Goal: Task Accomplishment & Management: Use online tool/utility

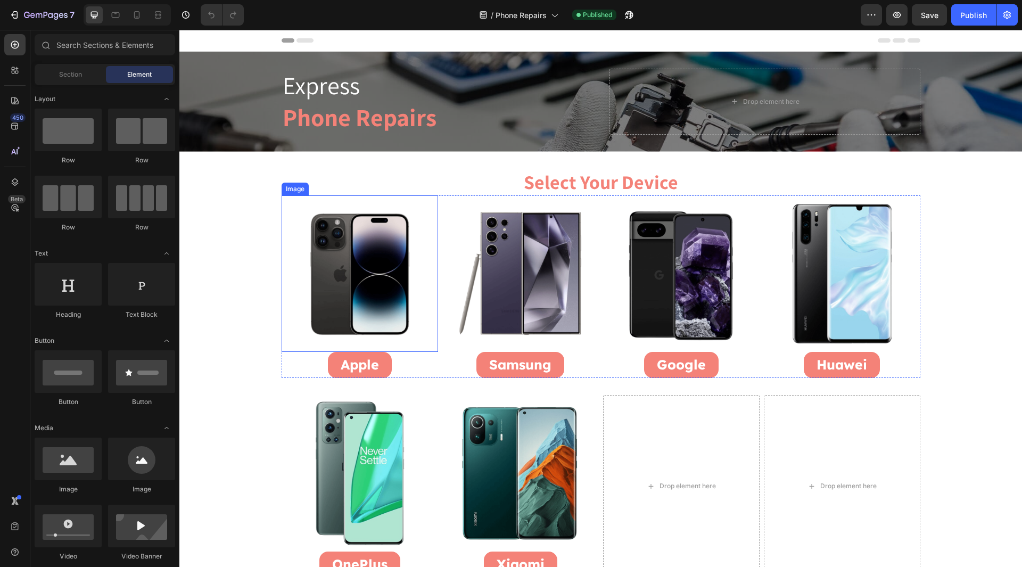
click at [344, 270] on img at bounding box center [360, 273] width 156 height 156
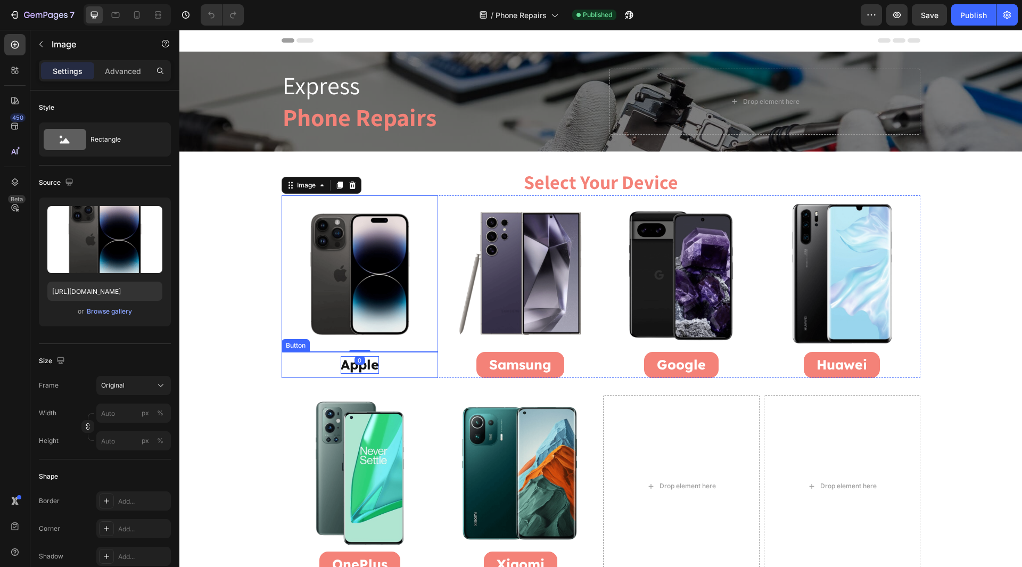
click at [365, 366] on p "Apple" at bounding box center [360, 365] width 38 height 18
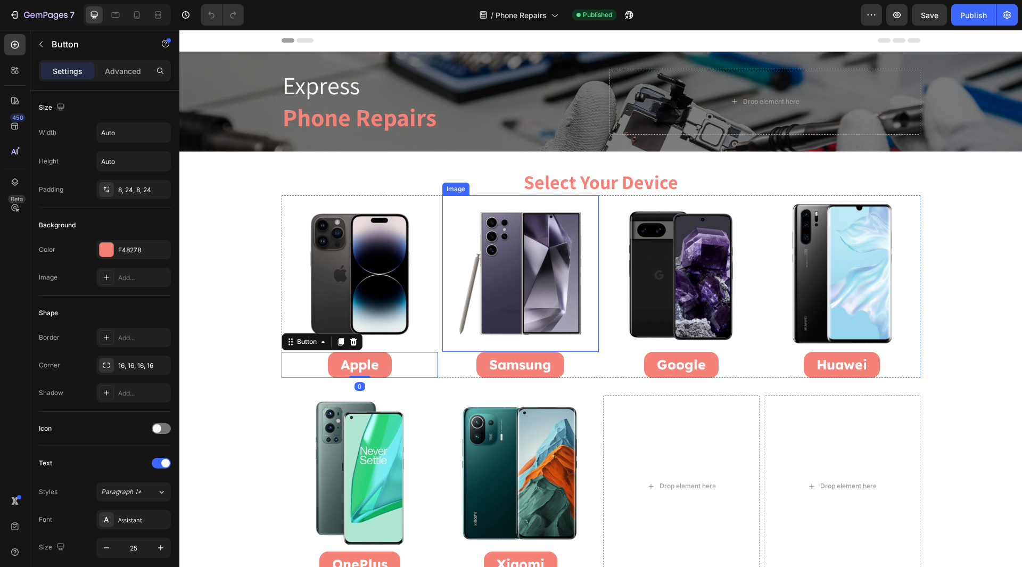
click at [508, 318] on img at bounding box center [520, 273] width 156 height 156
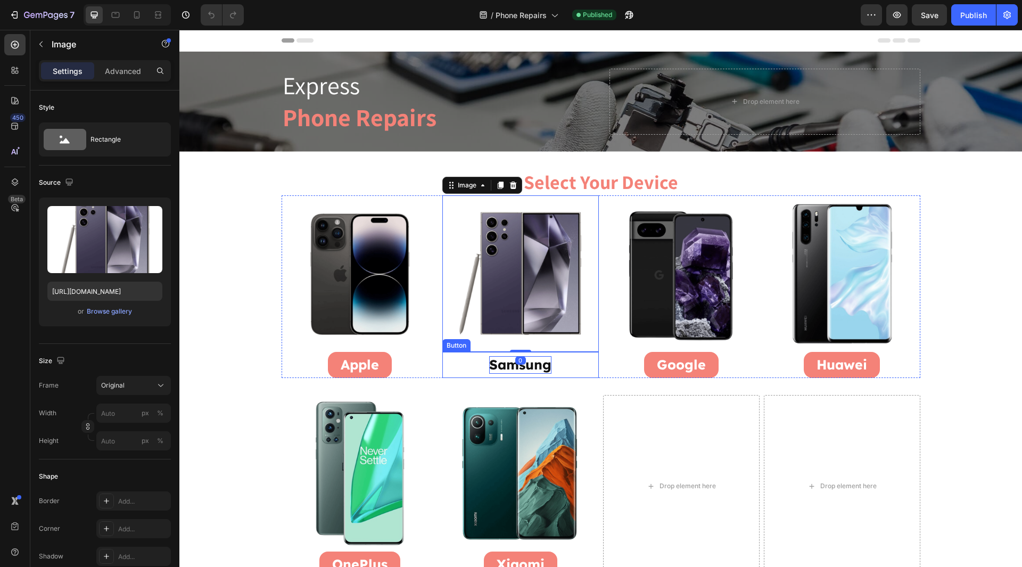
click at [507, 365] on p "Samsung" at bounding box center [520, 365] width 62 height 18
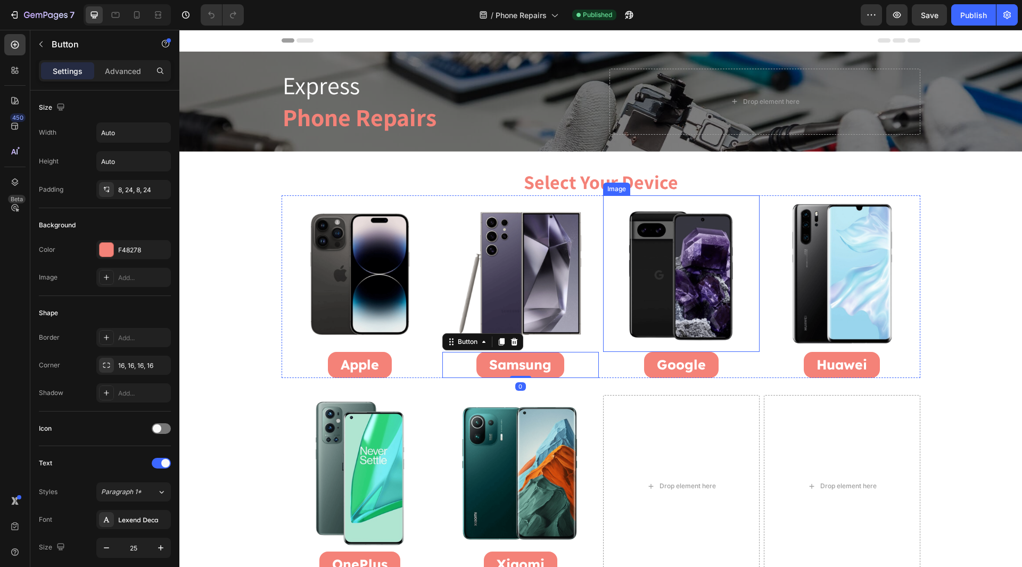
click at [679, 313] on img at bounding box center [681, 273] width 156 height 156
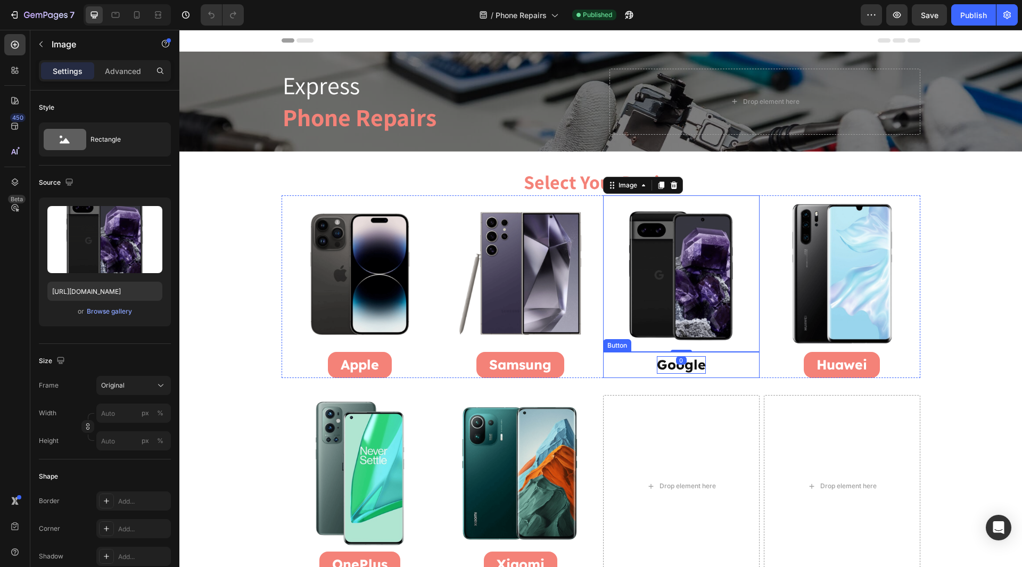
click at [665, 369] on p "Google" at bounding box center [681, 365] width 49 height 18
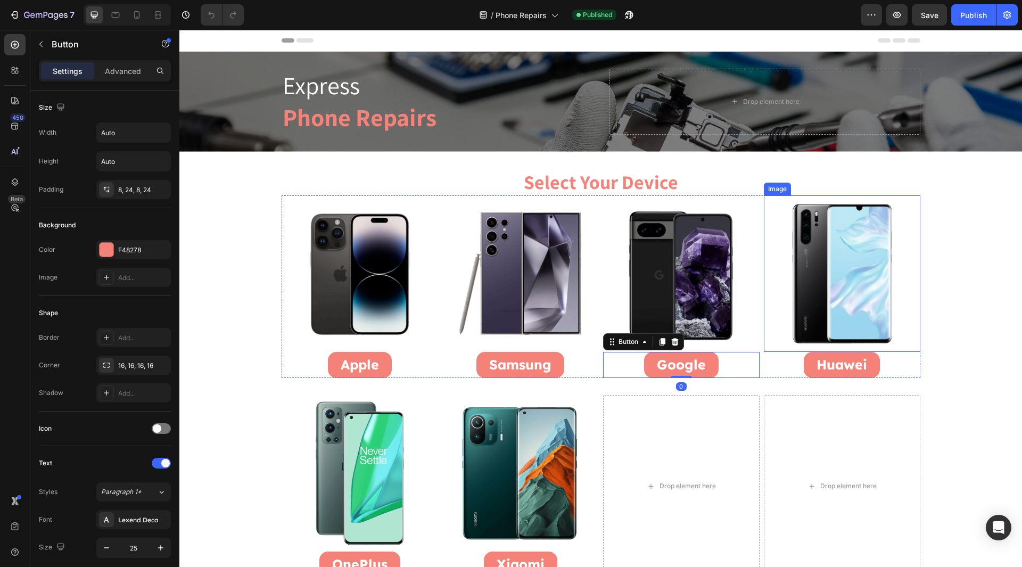
click at [829, 301] on img at bounding box center [842, 273] width 156 height 156
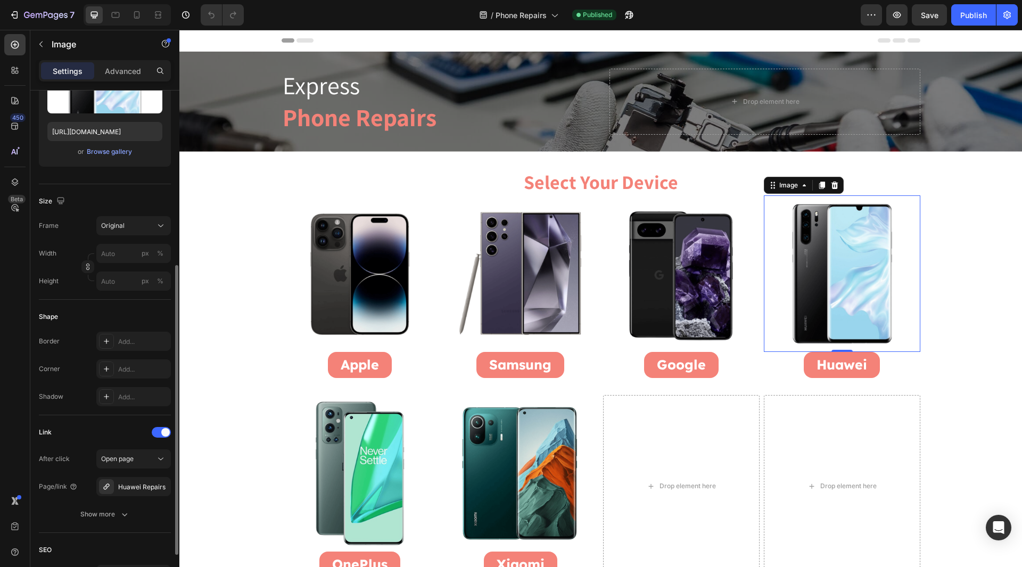
scroll to position [213, 0]
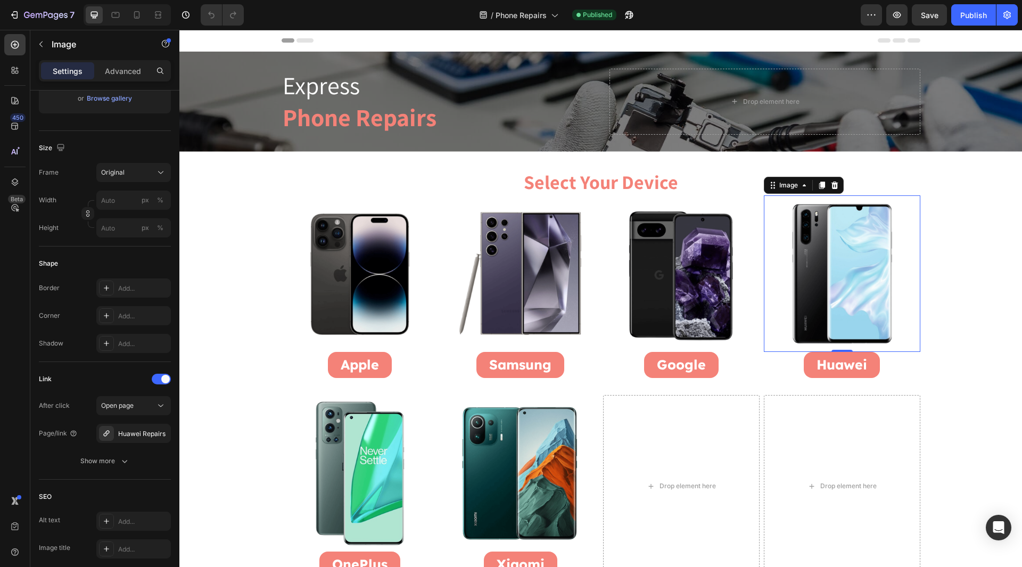
click at [841, 357] on div "0" at bounding box center [842, 360] width 11 height 9
click at [841, 367] on p "Huawei" at bounding box center [841, 365] width 51 height 18
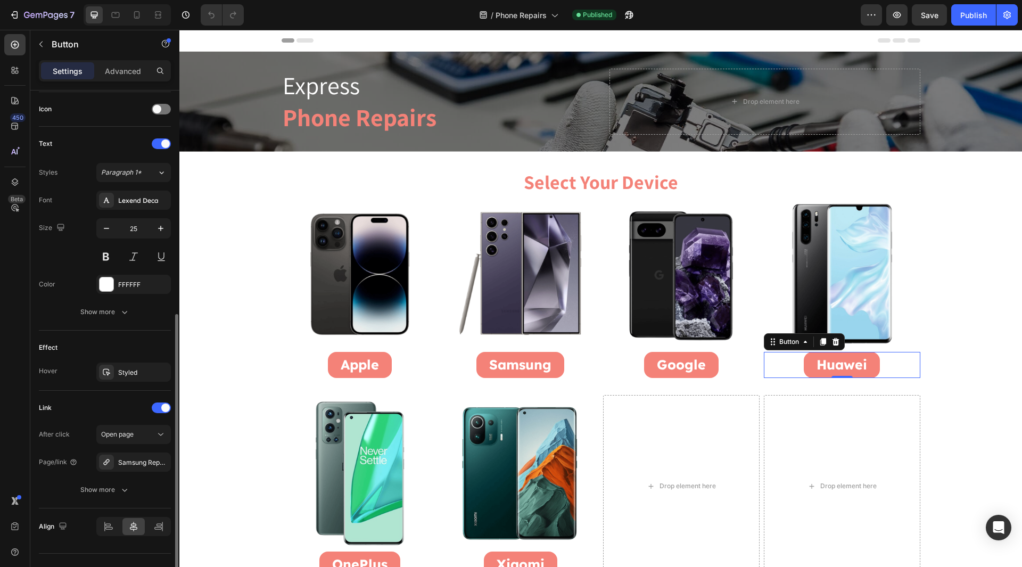
scroll to position [340, 0]
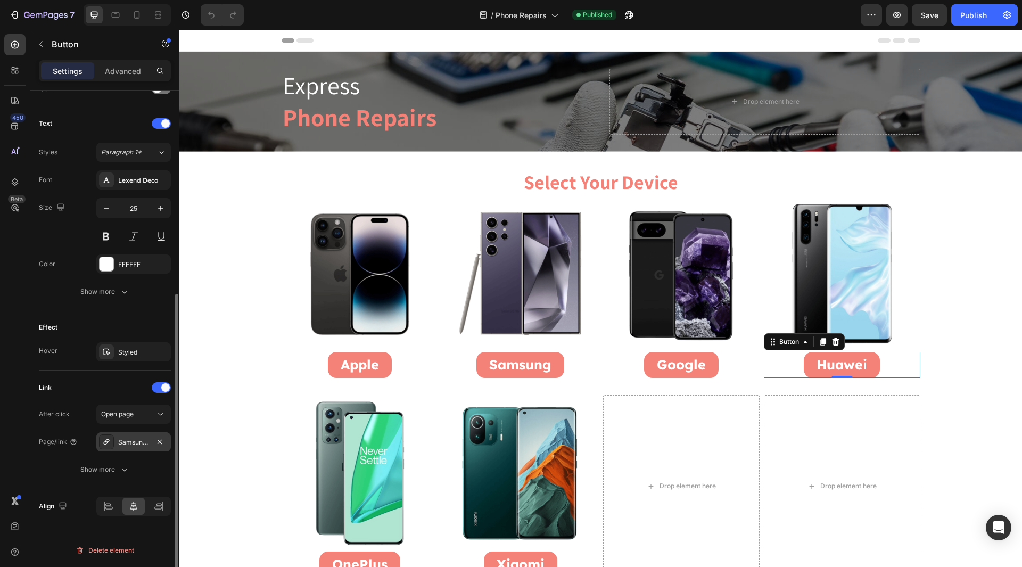
click at [135, 449] on div "Samsung Repairs" at bounding box center [133, 441] width 75 height 19
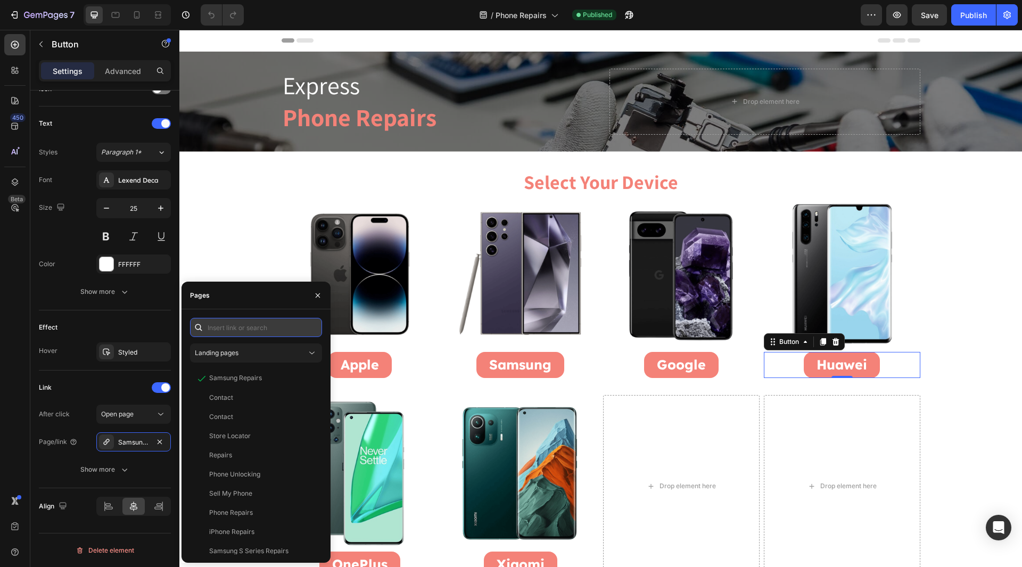
click at [243, 326] on input "text" at bounding box center [256, 327] width 132 height 19
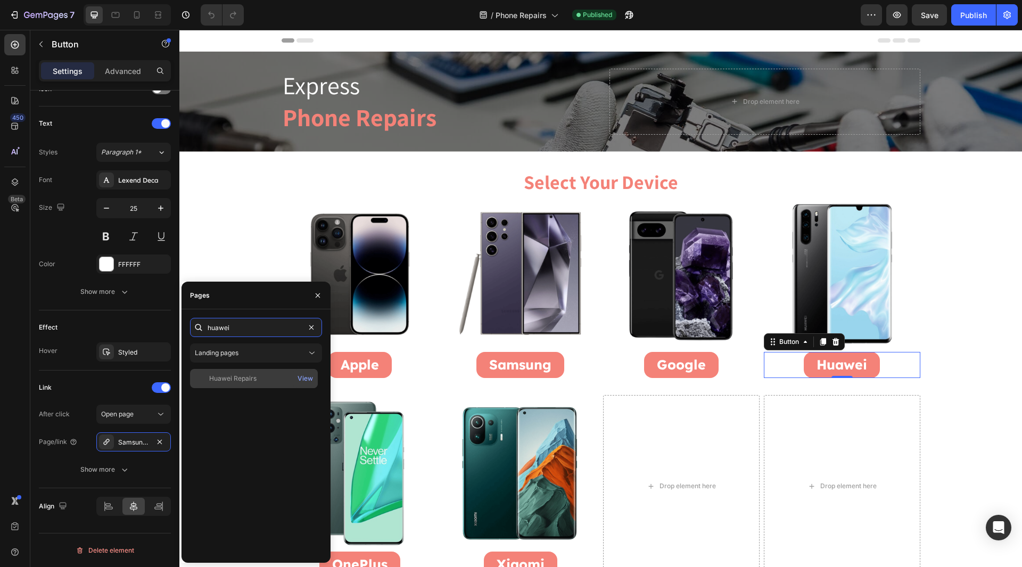
type input "huawei"
click at [260, 379] on div "Huawei Repairs" at bounding box center [253, 379] width 119 height 10
click at [245, 423] on div "Huawei Repairs View" at bounding box center [256, 461] width 132 height 185
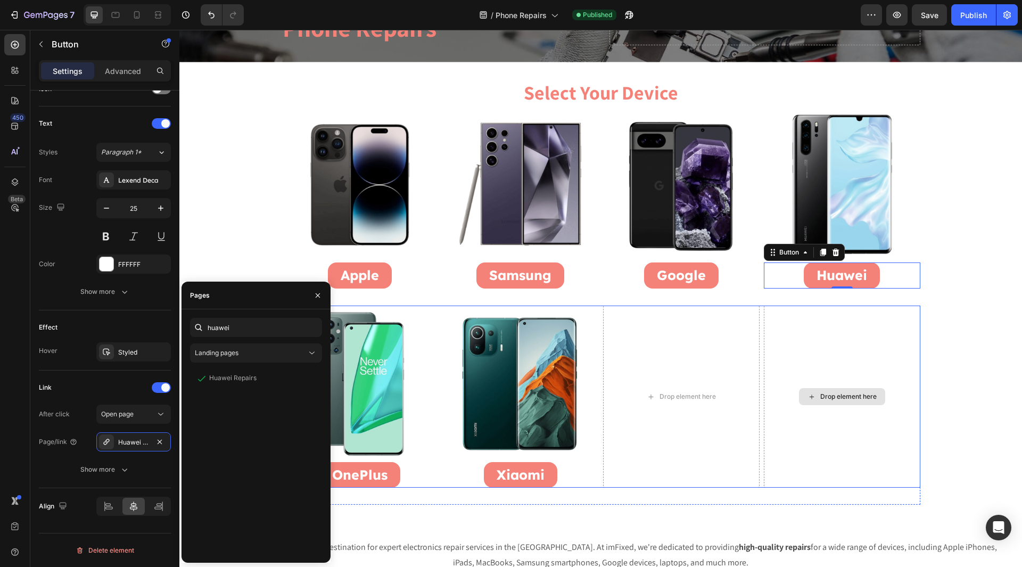
scroll to position [106, 0]
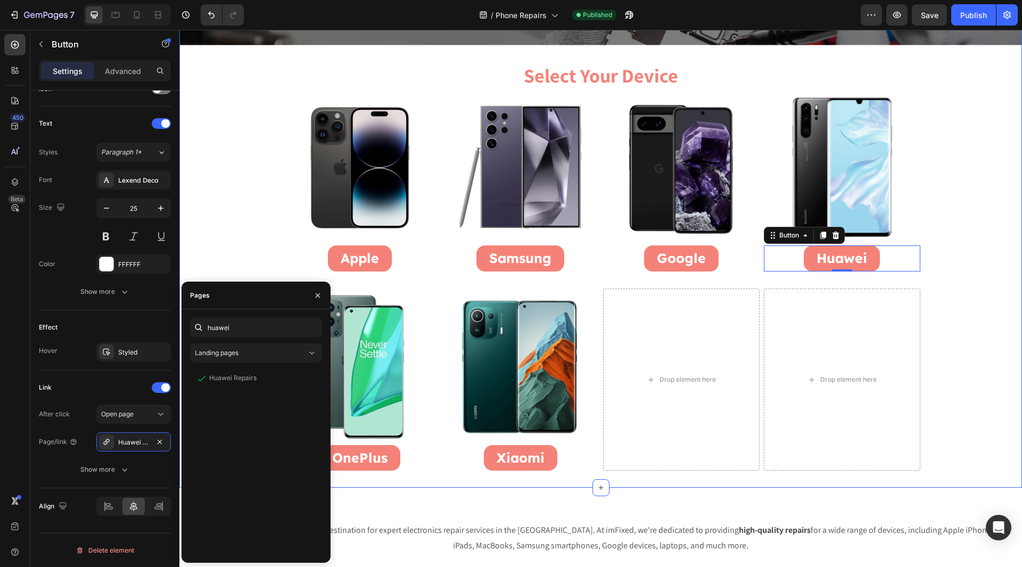
click at [989, 389] on div "Express Phone Repairs Heading Drop element here Hero Banner Select Your Device …" at bounding box center [600, 216] width 842 height 542
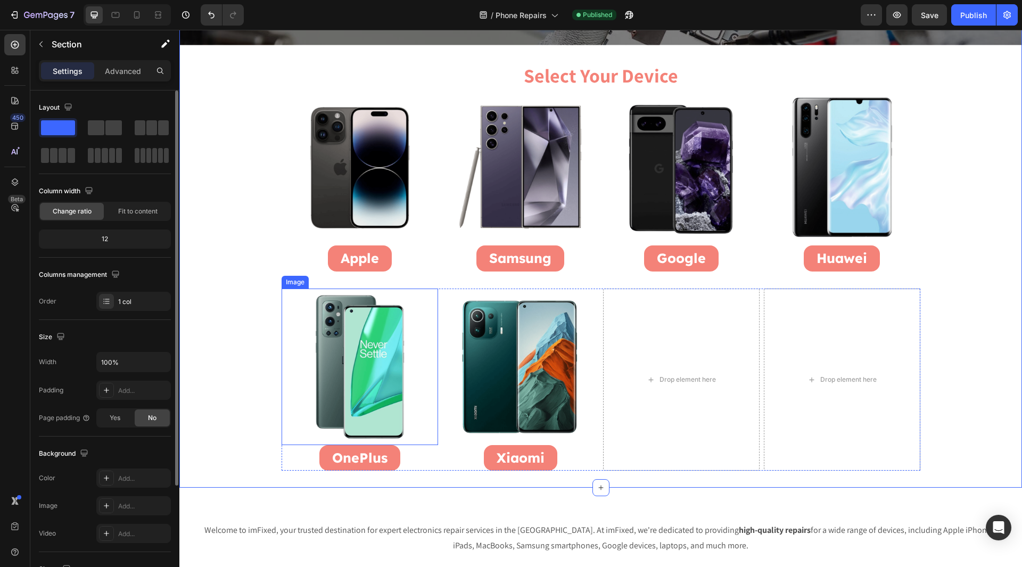
click at [381, 397] on img at bounding box center [360, 366] width 156 height 156
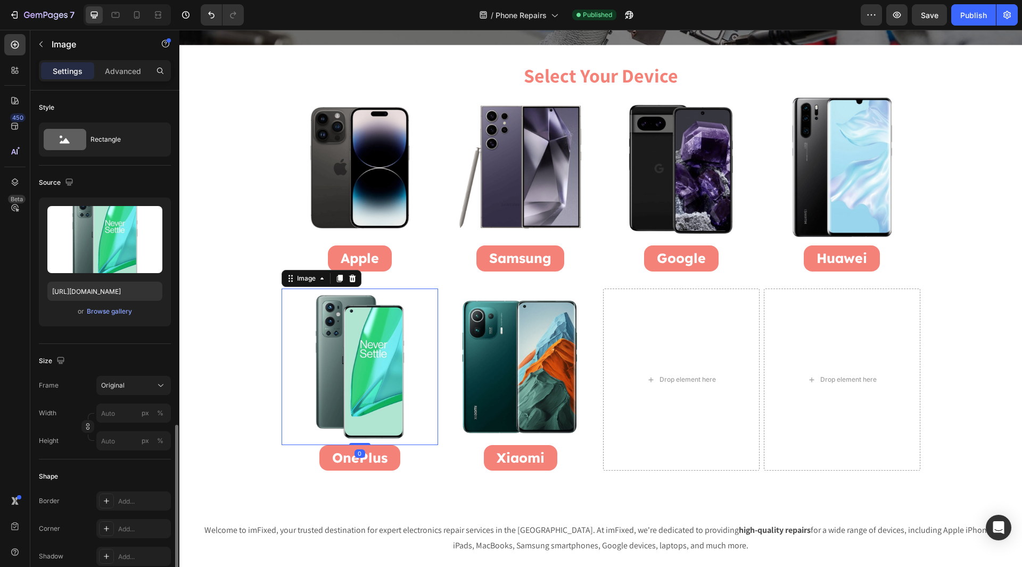
scroll to position [266, 0]
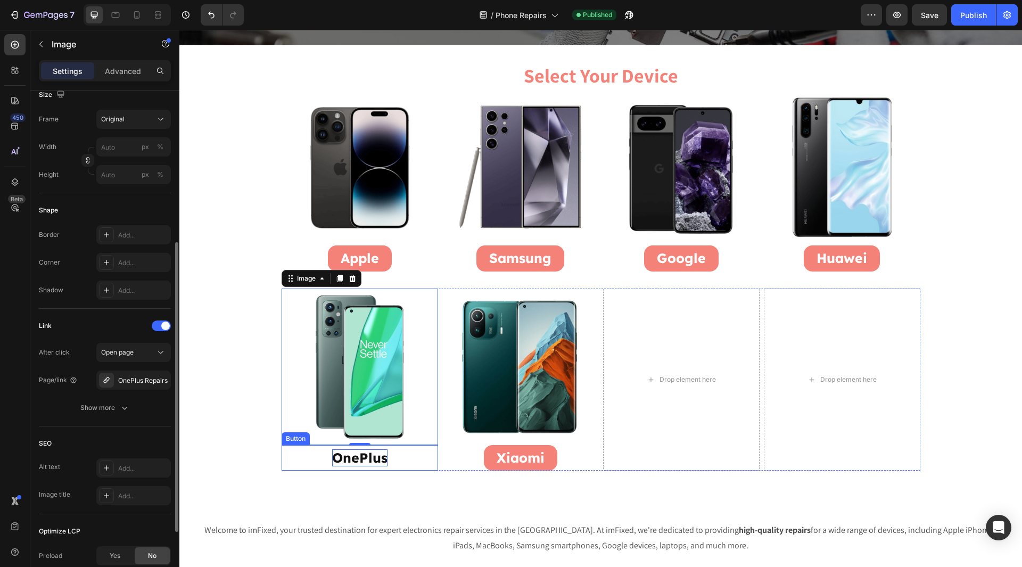
click at [358, 466] on p "OnePlus" at bounding box center [359, 458] width 55 height 18
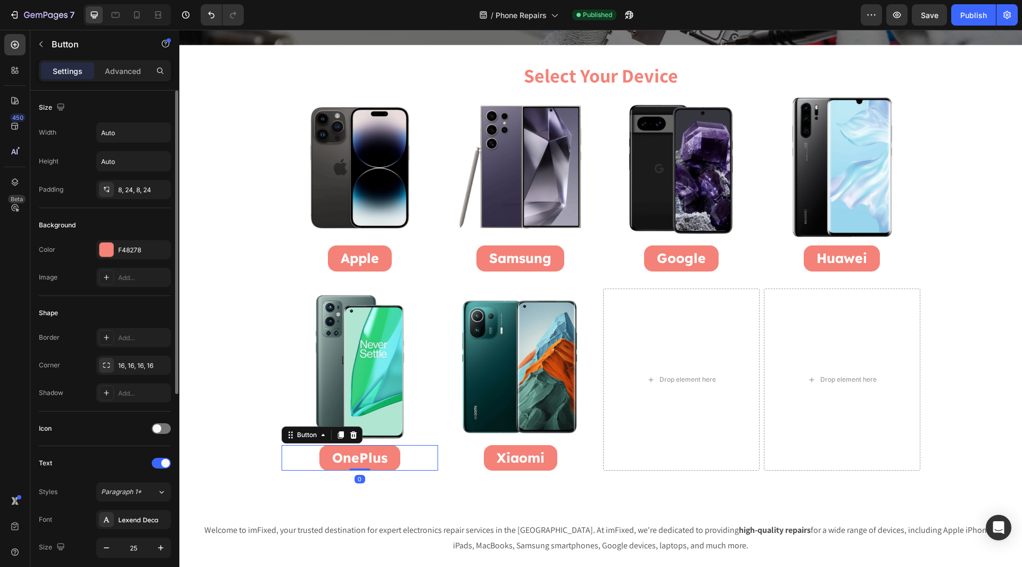
scroll to position [340, 0]
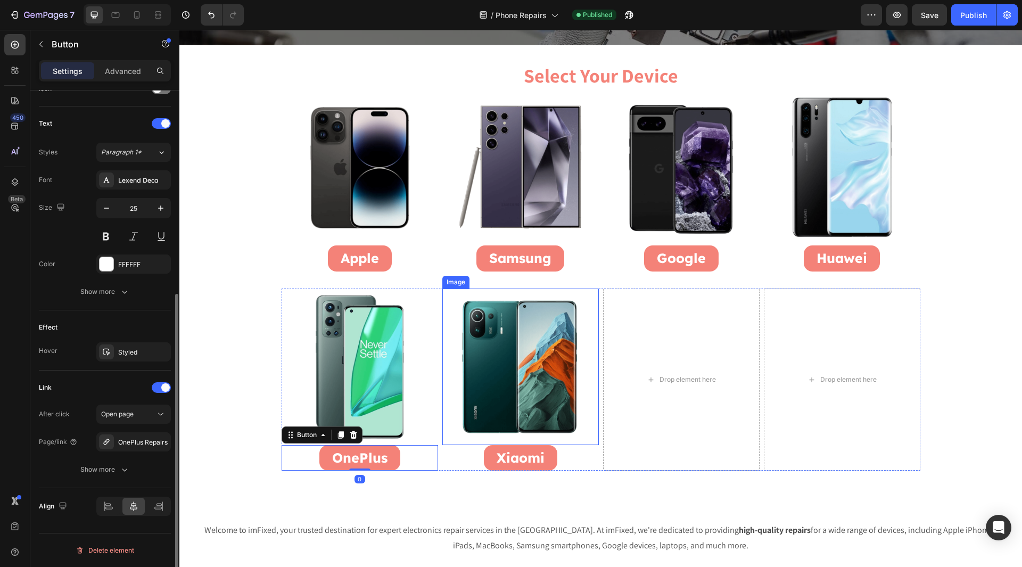
click at [490, 406] on img at bounding box center [520, 366] width 156 height 156
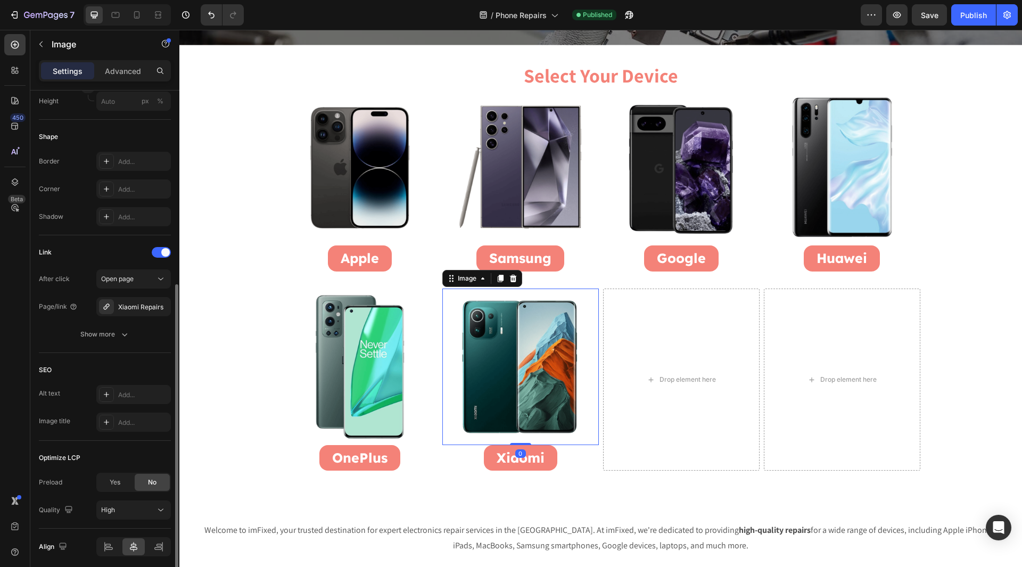
scroll to position [0, 0]
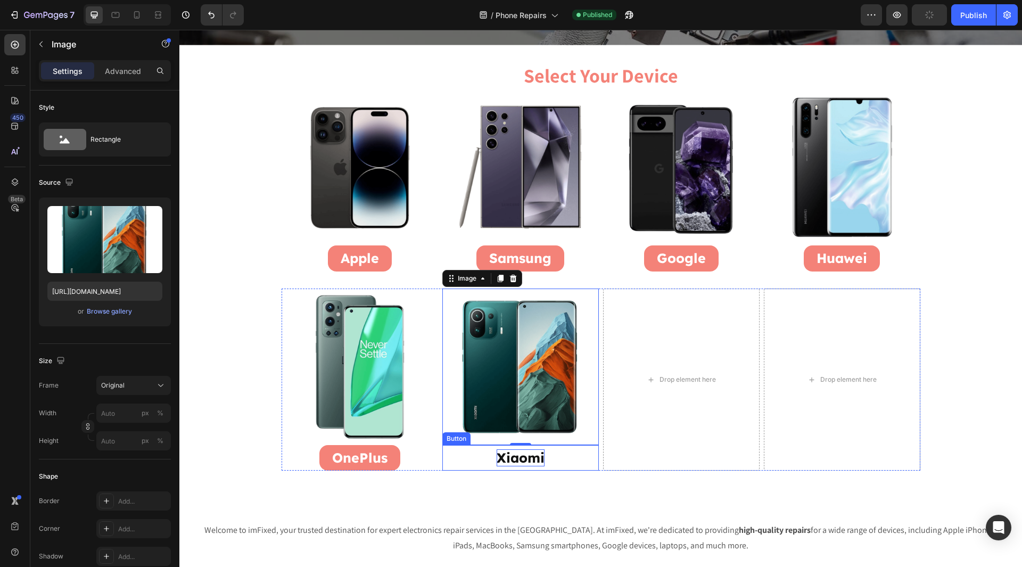
click at [502, 460] on p "Xiaomi" at bounding box center [521, 458] width 48 height 18
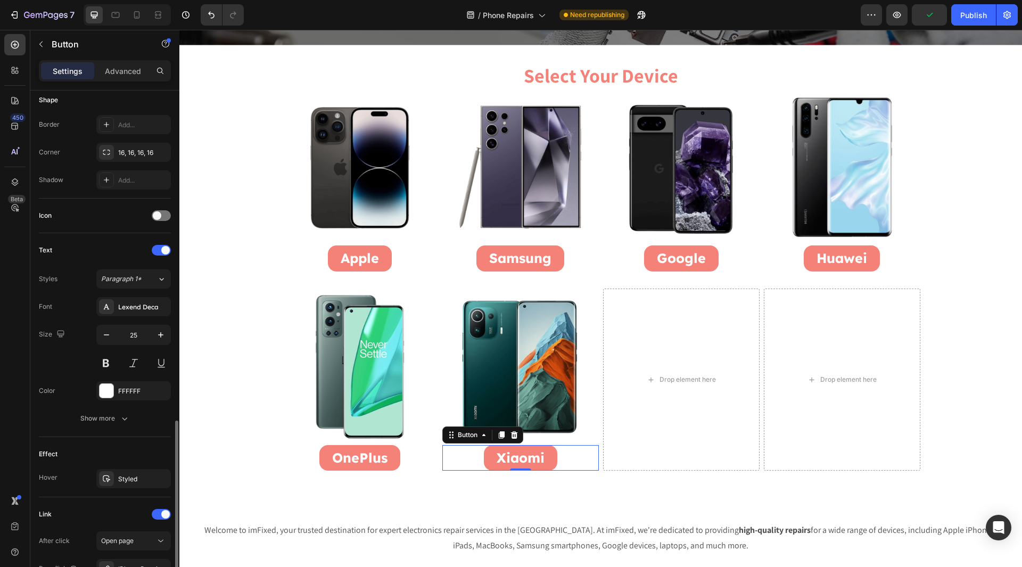
scroll to position [340, 0]
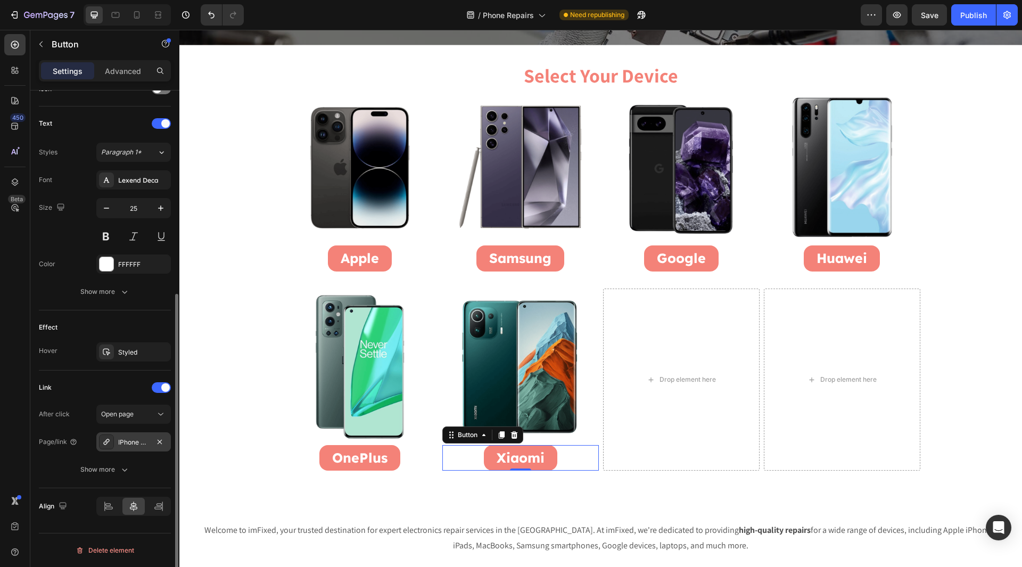
click at [134, 445] on div "IPhone Repairs" at bounding box center [133, 442] width 31 height 10
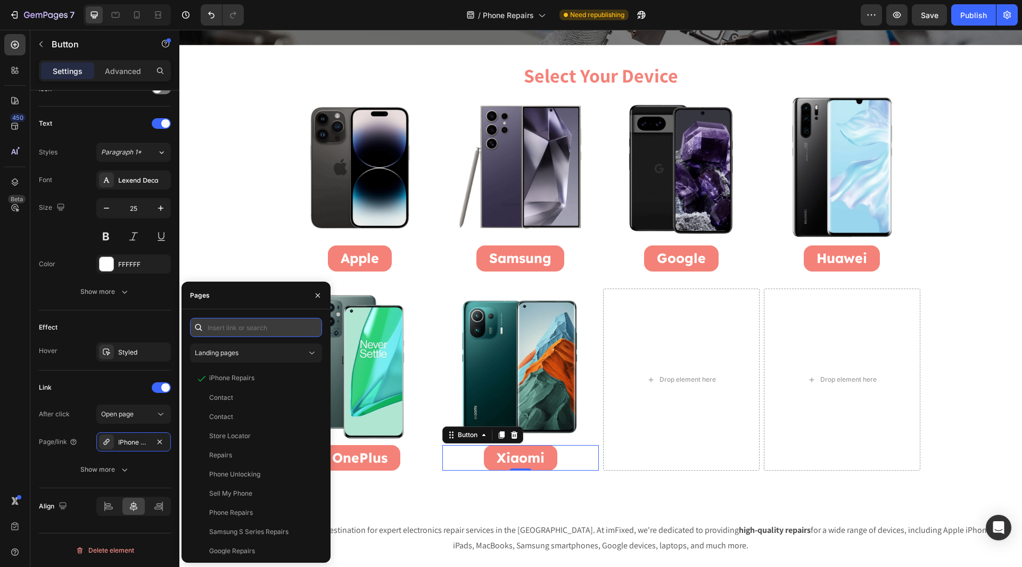
click at [222, 322] on input "text" at bounding box center [256, 327] width 132 height 19
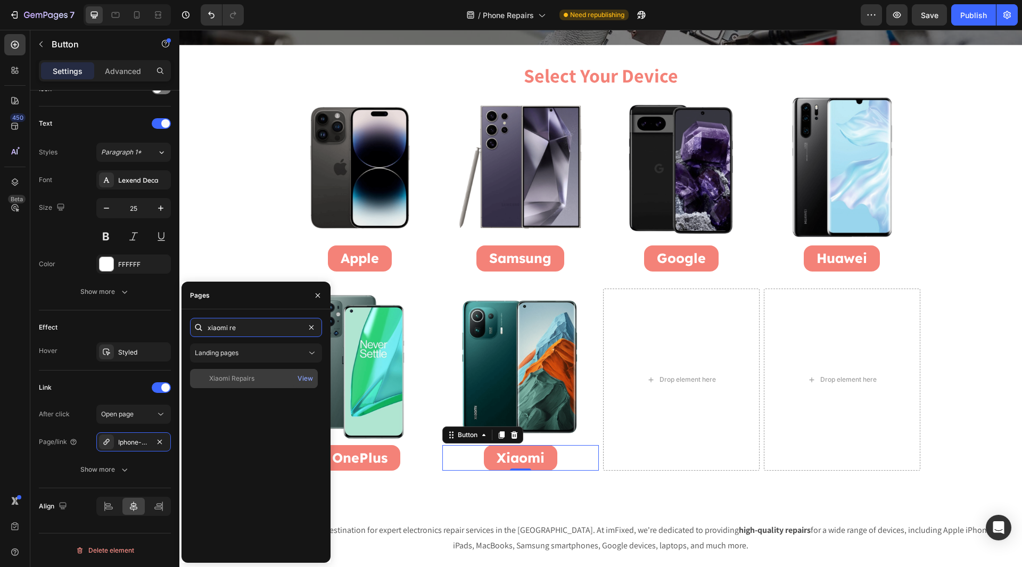
type input "xiaomi re"
click at [250, 375] on div "Xiaomi Repairs" at bounding box center [231, 379] width 45 height 10
click at [6, 395] on div "450 Beta" at bounding box center [14, 262] width 21 height 456
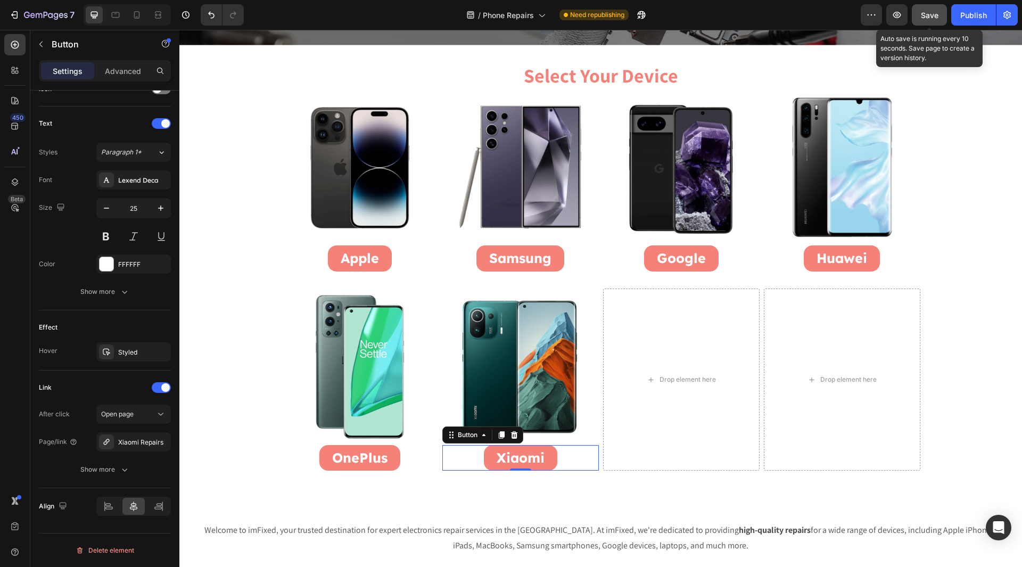
click at [936, 14] on span "Save" at bounding box center [930, 15] width 18 height 9
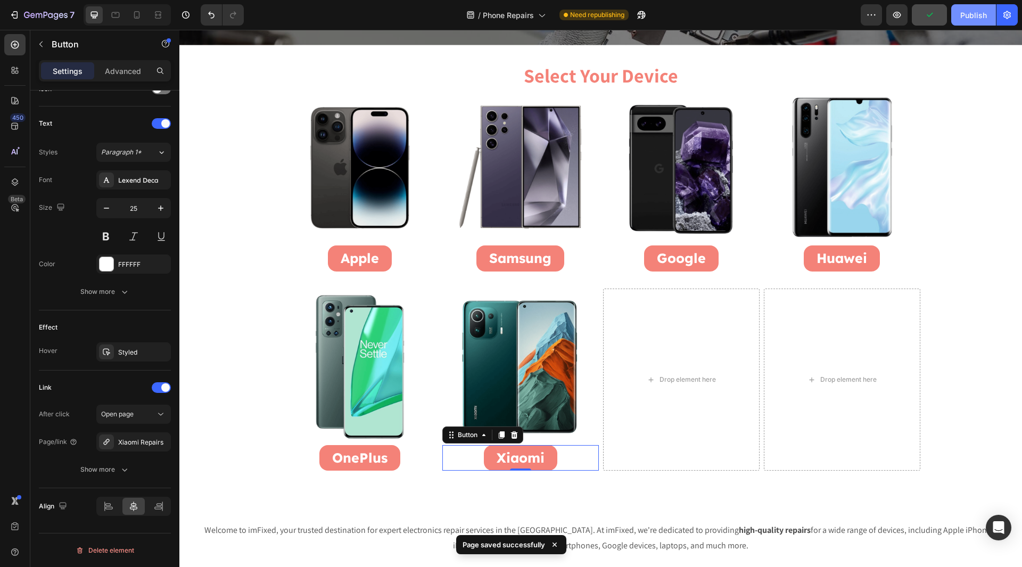
click at [976, 14] on div "Publish" at bounding box center [973, 15] width 27 height 11
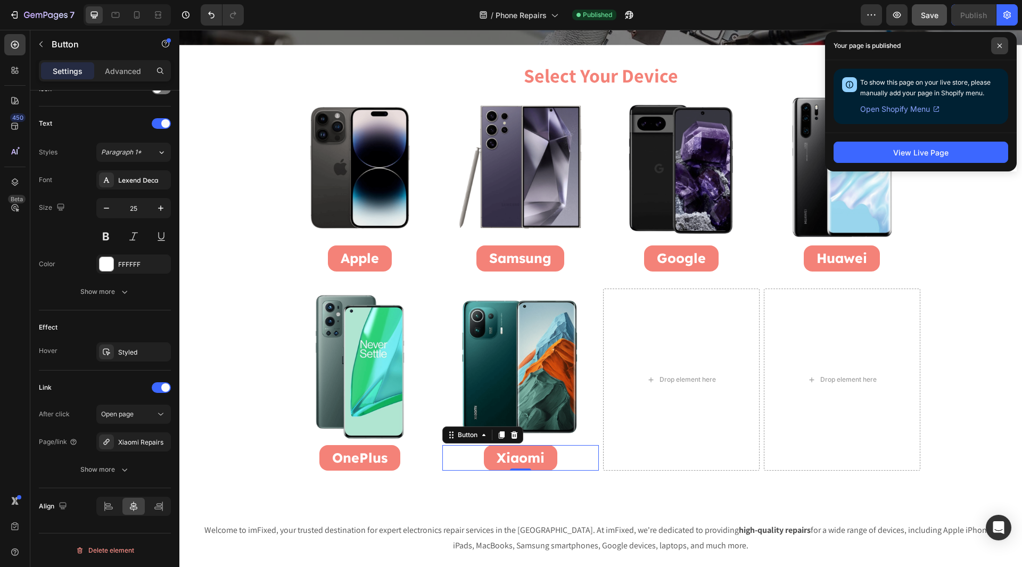
click at [996, 44] on span at bounding box center [999, 45] width 17 height 17
